Goal: Information Seeking & Learning: Learn about a topic

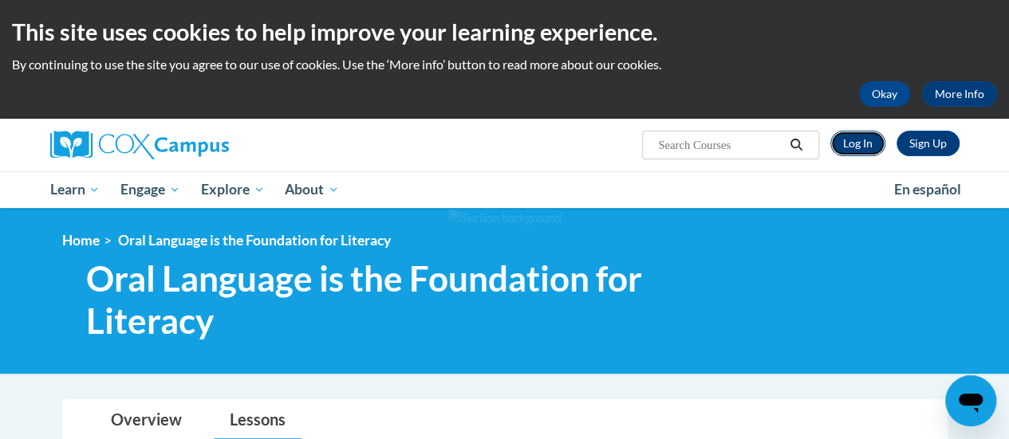
click at [843, 142] on link "Log In" at bounding box center [857, 144] width 55 height 26
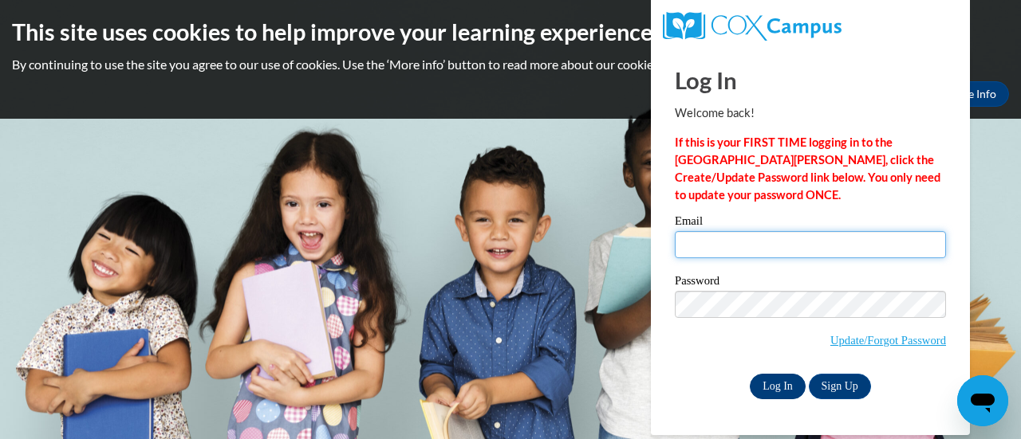
type input "stews@gracesystem.org"
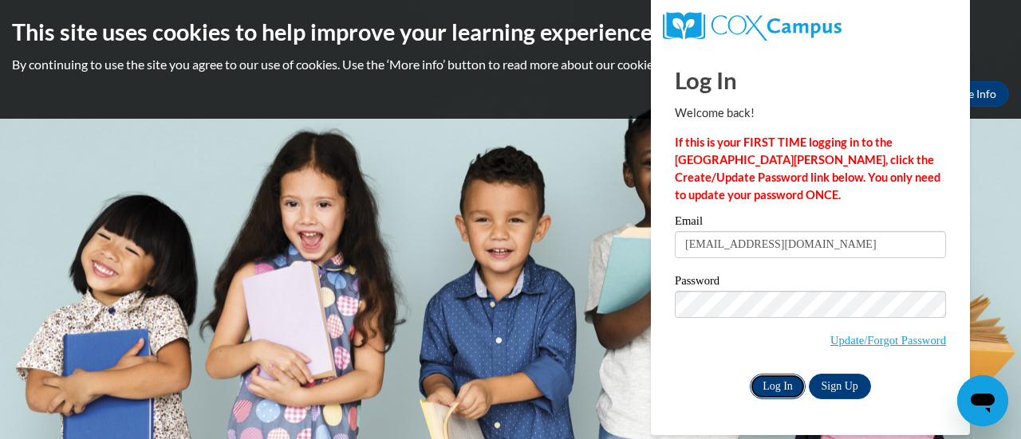
click at [772, 382] on input "Log In" at bounding box center [778, 387] width 56 height 26
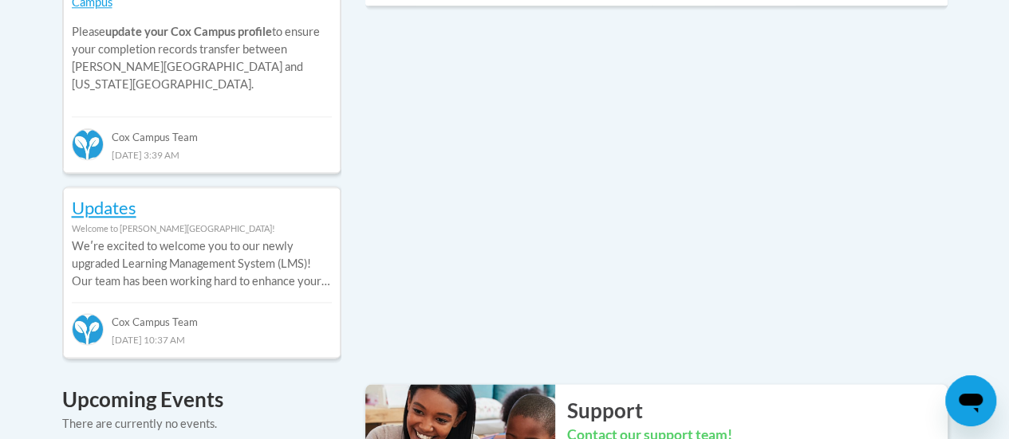
scroll to position [798, 0]
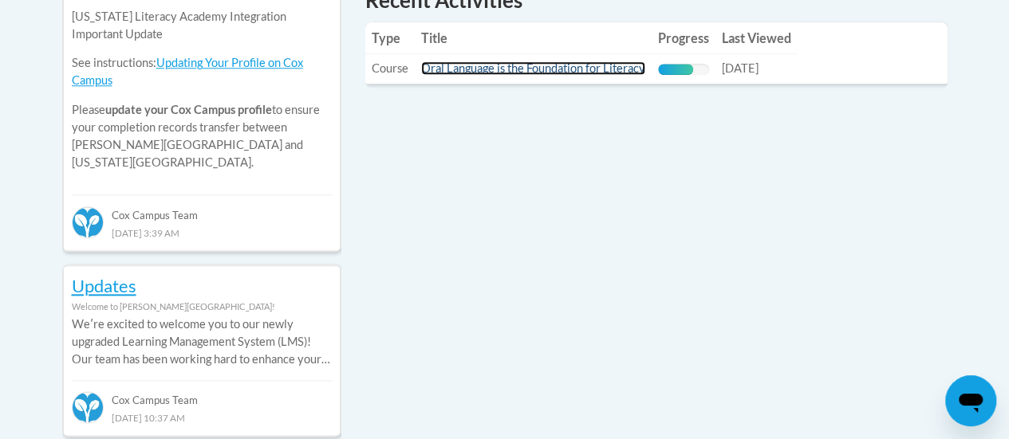
click at [534, 69] on link "Oral Language is the Foundation for Literacy" at bounding box center [533, 68] width 224 height 14
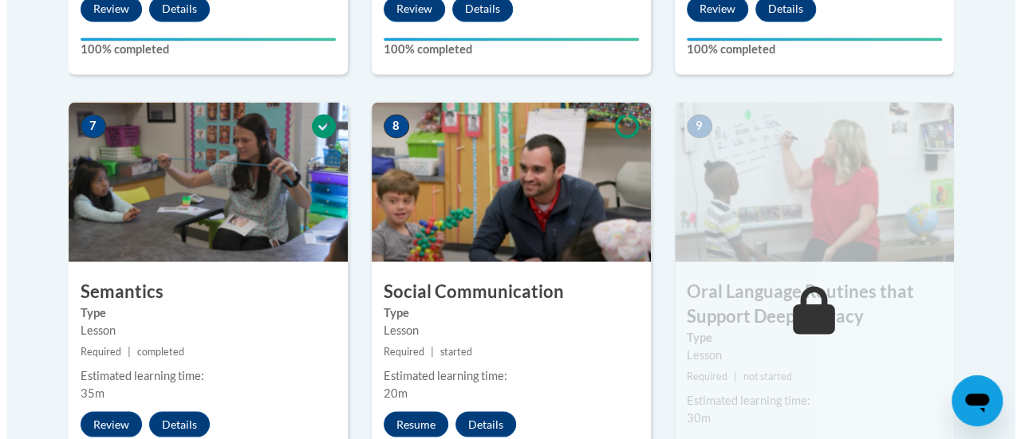
scroll to position [1436, 0]
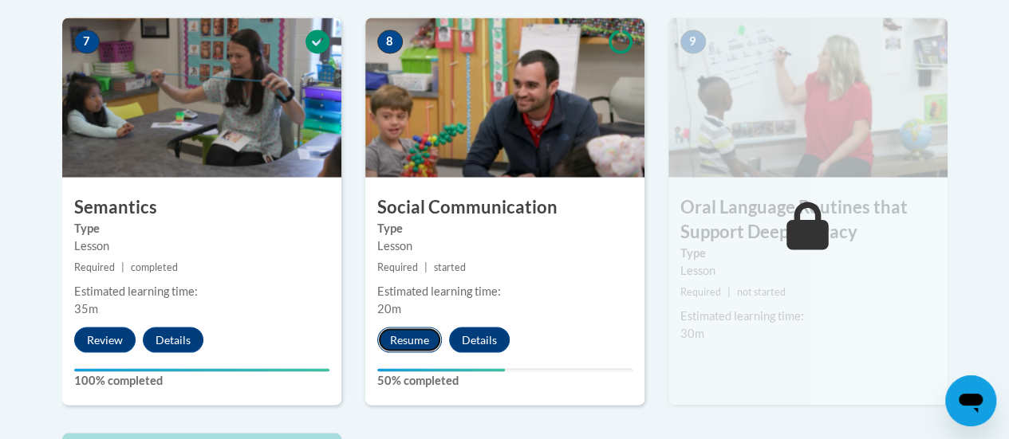
click at [422, 337] on button "Resume" at bounding box center [409, 340] width 65 height 26
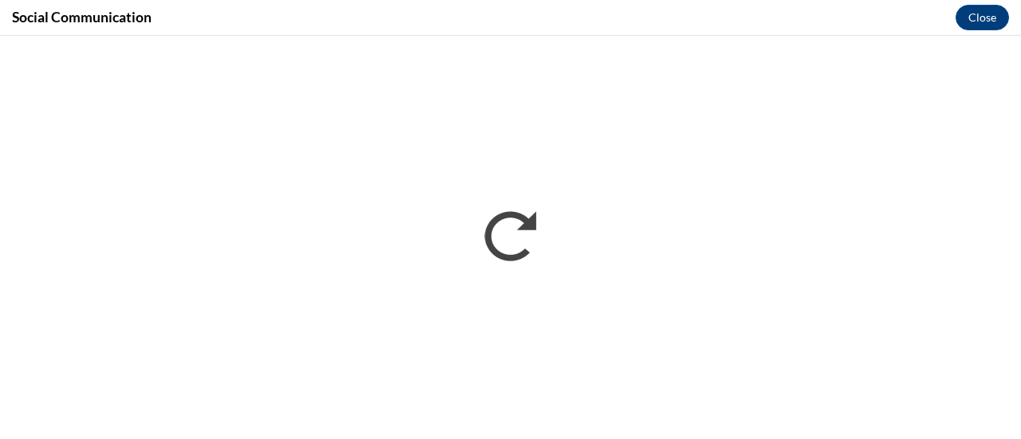
scroll to position [0, 0]
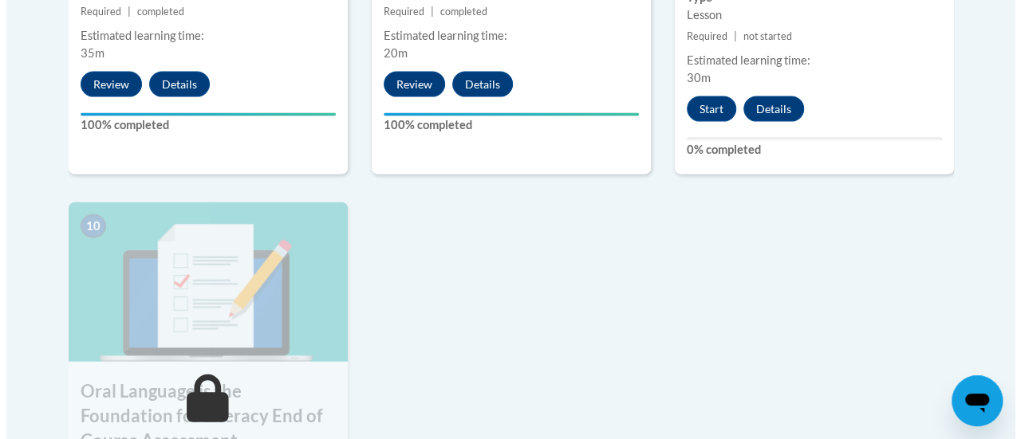
scroll to position [1595, 0]
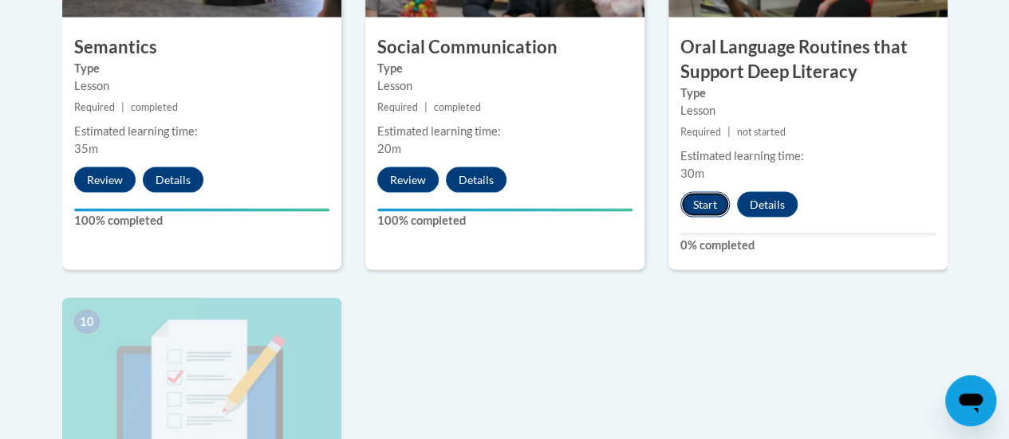
click at [690, 204] on button "Start" at bounding box center [704, 205] width 49 height 26
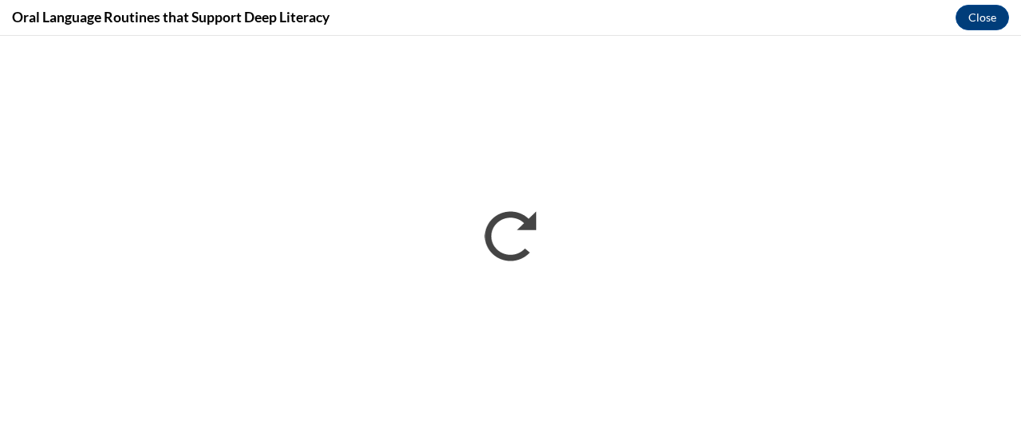
scroll to position [0, 0]
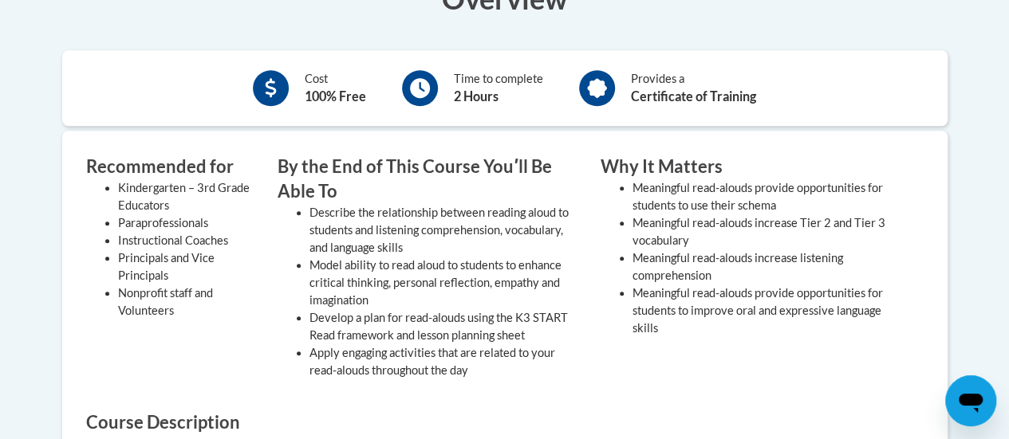
scroll to position [638, 0]
